Goal: Information Seeking & Learning: Learn about a topic

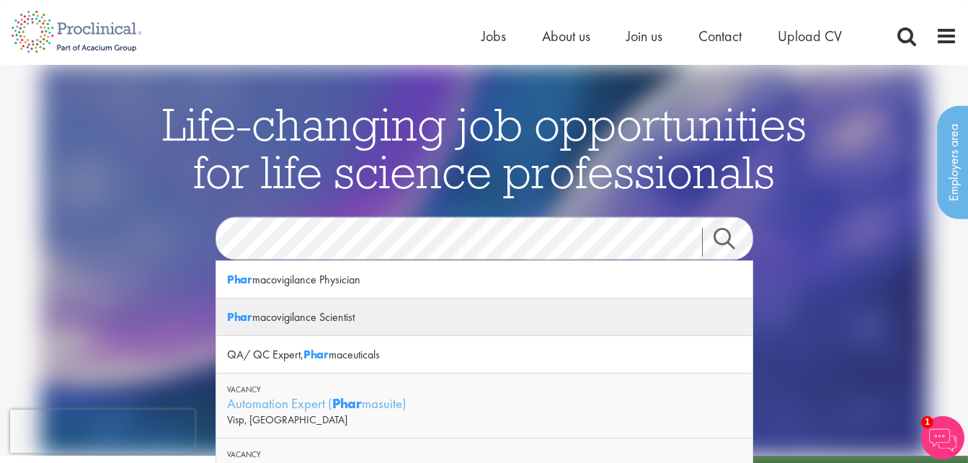
click at [290, 322] on div "Phar macovigilance Scientist" at bounding box center [484, 316] width 536 height 37
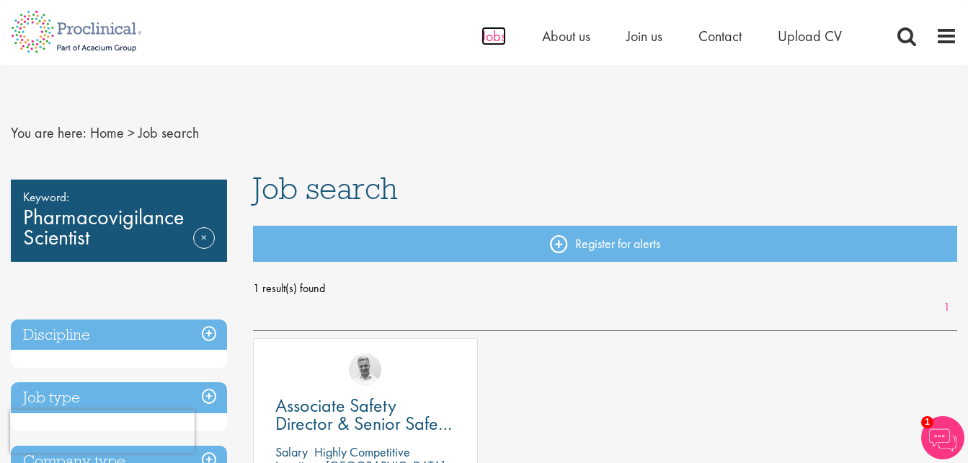
click at [498, 35] on span "Jobs" at bounding box center [493, 36] width 25 height 19
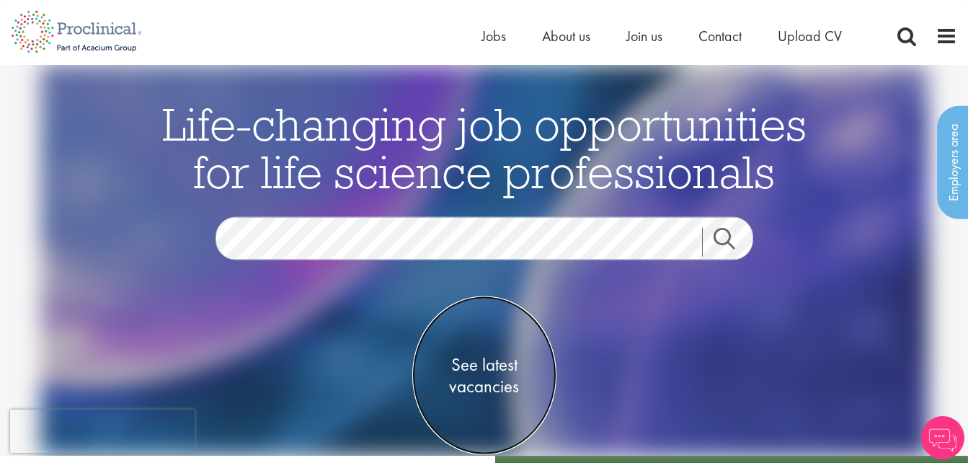
click at [491, 379] on span "See latest vacancies" at bounding box center [484, 375] width 144 height 43
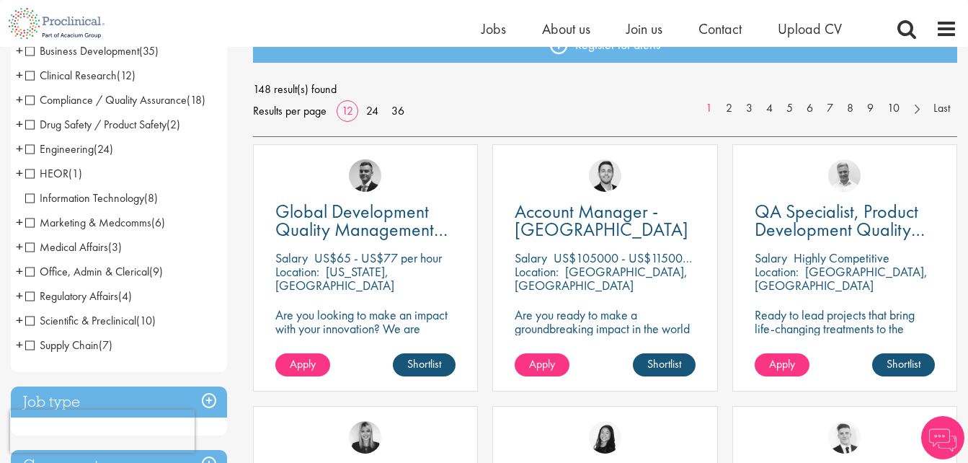
scroll to position [216, 0]
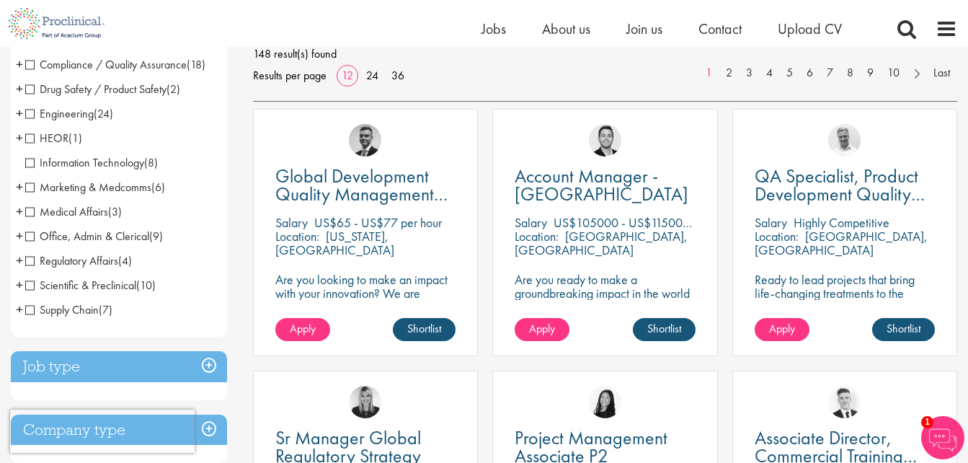
click at [132, 91] on span "Drug Safety / Product Safety" at bounding box center [95, 88] width 141 height 15
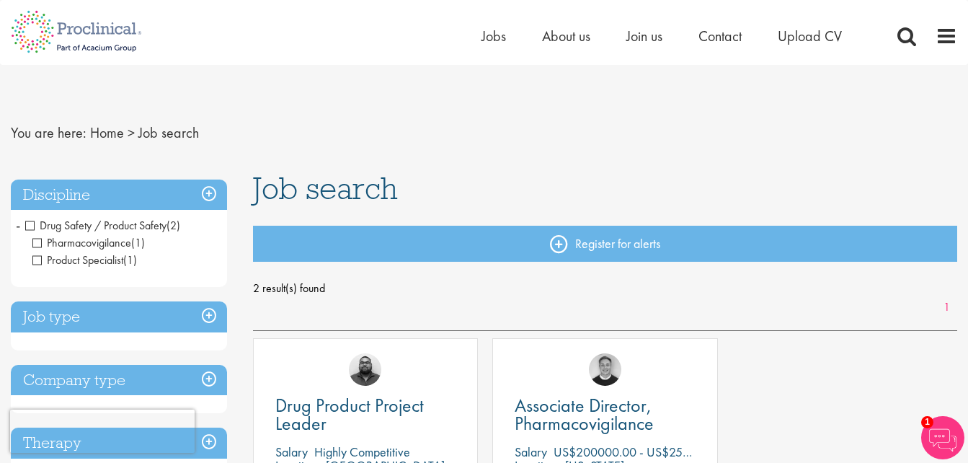
click at [92, 240] on span "Pharmacovigilance" at bounding box center [81, 242] width 99 height 15
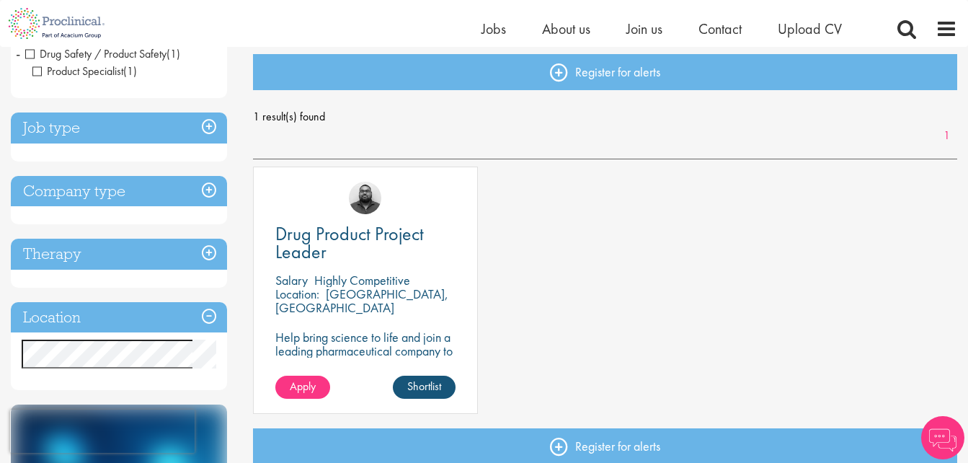
scroll to position [216, 0]
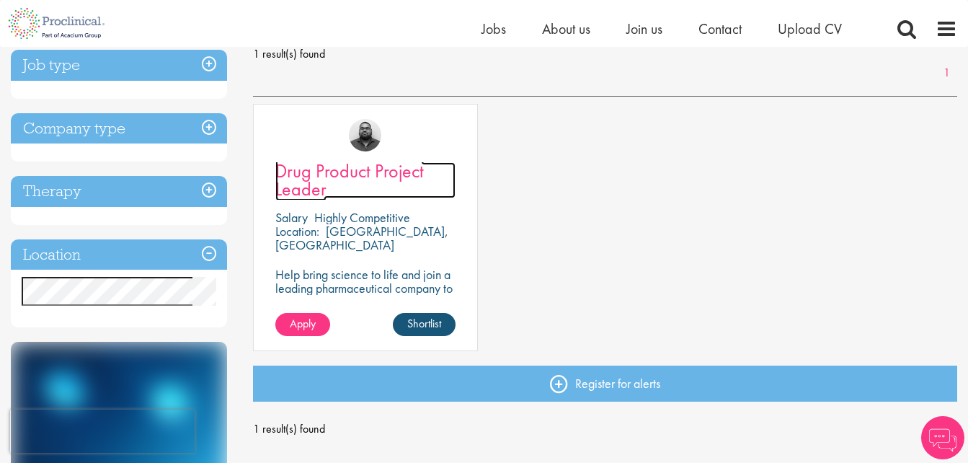
click at [326, 177] on span "Drug Product Project Leader" at bounding box center [349, 180] width 148 height 43
